Goal: Information Seeking & Learning: Understand process/instructions

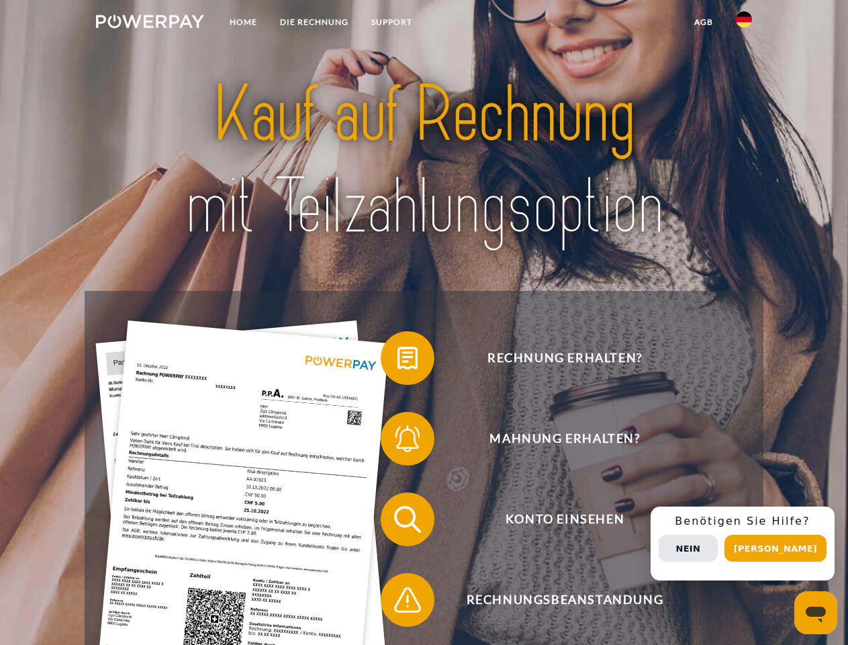
click at [150, 24] on img at bounding box center [150, 21] width 108 height 13
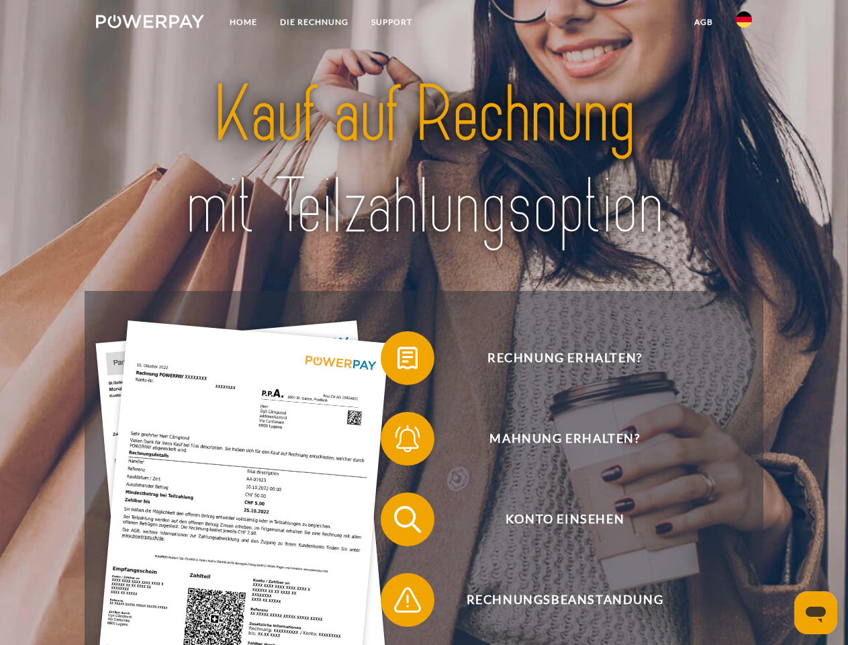
click at [744, 24] on img at bounding box center [744, 19] width 16 height 16
click at [703, 22] on link "agb" at bounding box center [704, 22] width 42 height 24
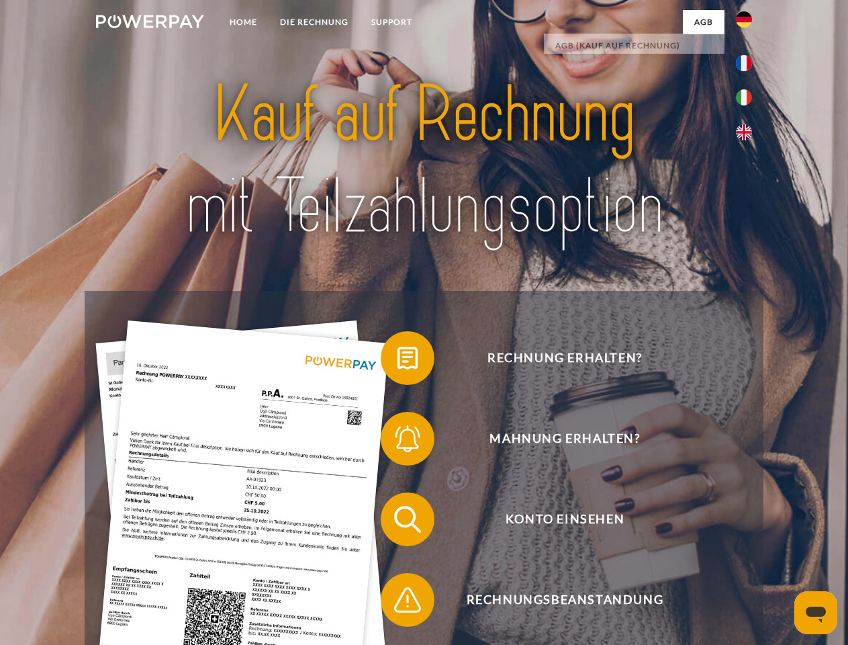
click at [398, 361] on span at bounding box center [387, 357] width 67 height 67
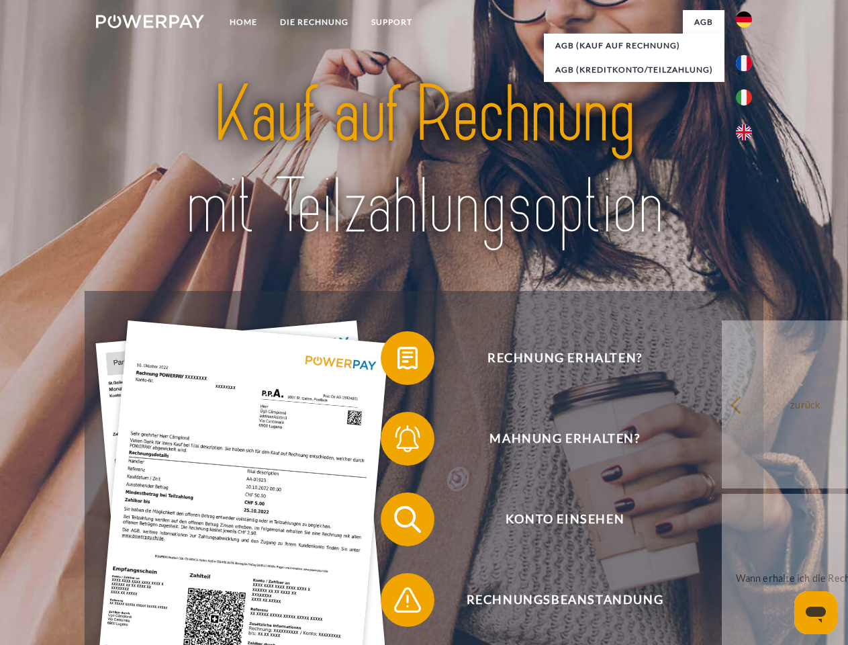
click at [398, 441] on div "Rechnung erhalten? Mahnung erhalten? Konto einsehen" at bounding box center [424, 559] width 678 height 537
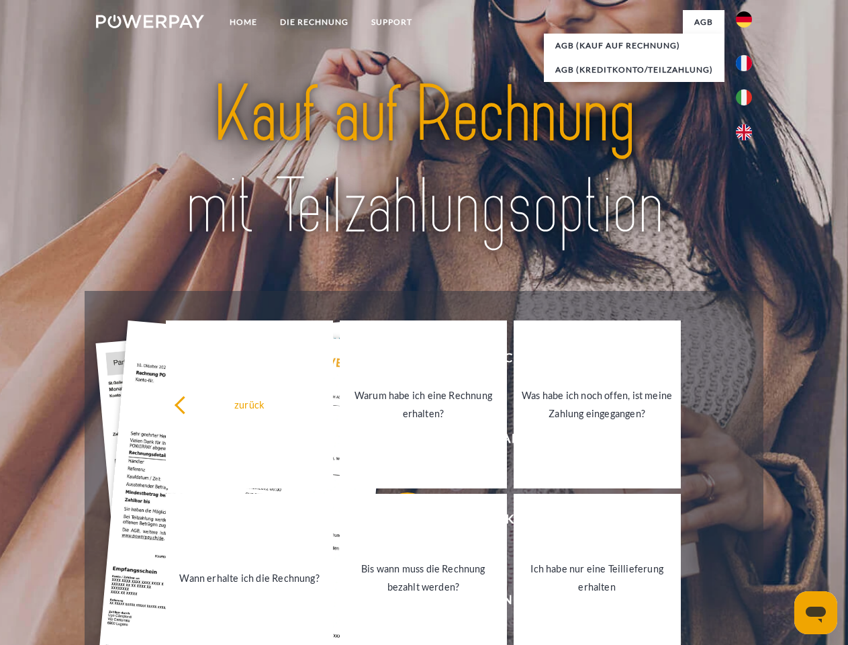
click at [398, 522] on link "Bis wann muss die Rechnung bezahlt werden?" at bounding box center [423, 578] width 167 height 168
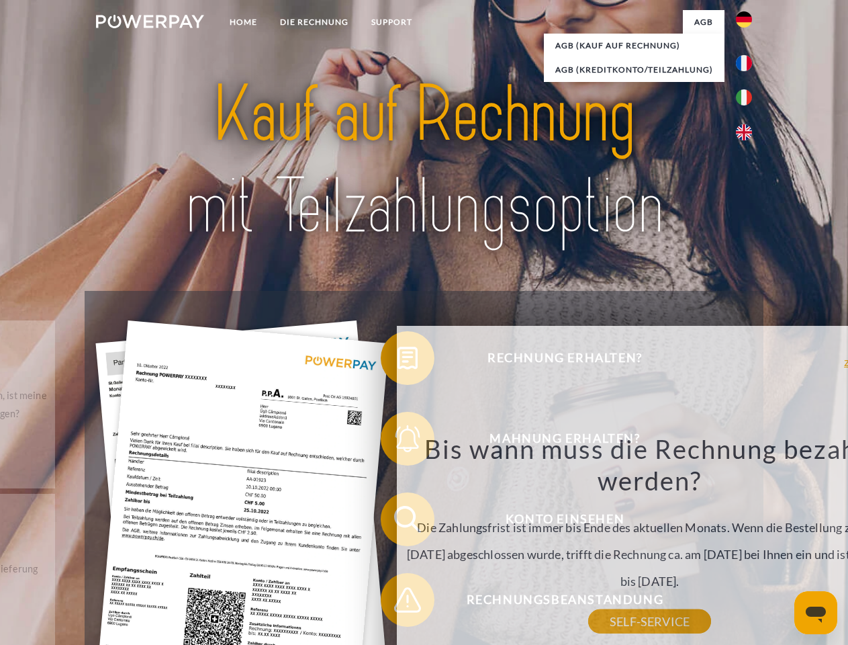
click at [398, 603] on div "Rechnung erhalten? Mahnung erhalten? Konto einsehen" at bounding box center [424, 559] width 678 height 537
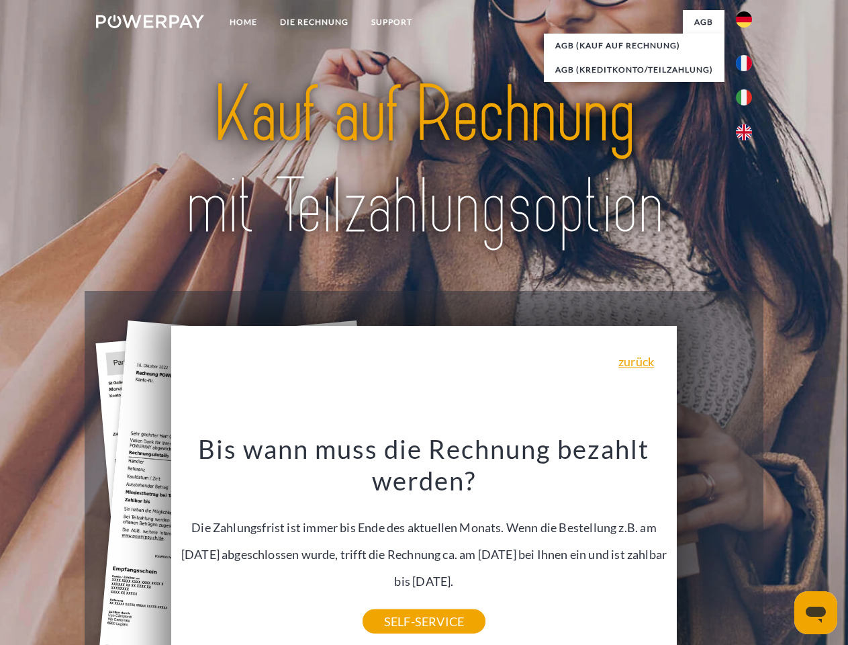
click at [748, 543] on div "Rechnung erhalten? Mahnung erhalten? Konto einsehen" at bounding box center [424, 559] width 678 height 537
click at [715, 546] on span "Konto einsehen" at bounding box center [564, 519] width 329 height 54
click at [781, 548] on header "Home DIE RECHNUNG SUPPORT" at bounding box center [424, 464] width 848 height 928
